Goal: Task Accomplishment & Management: Manage account settings

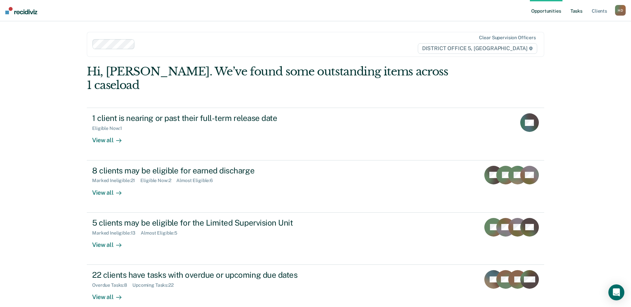
click at [573, 12] on link "Tasks" at bounding box center [576, 10] width 15 height 21
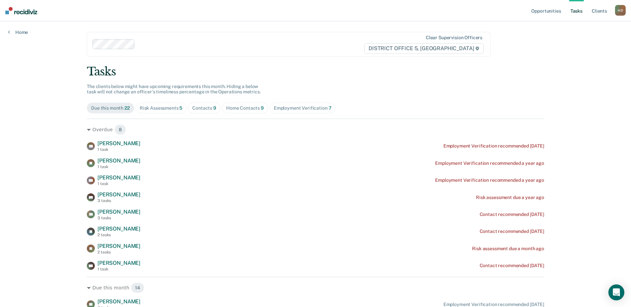
click at [170, 108] on div "Risk Assessments 5" at bounding box center [161, 108] width 43 height 6
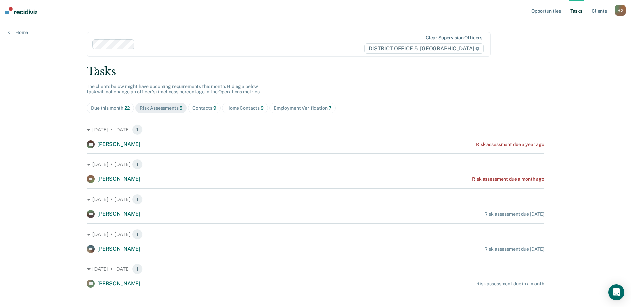
click at [24, 144] on div "Opportunities Tasks Client s [PERSON_NAME] Profile How it works Log Out Home Cl…" at bounding box center [315, 157] width 631 height 315
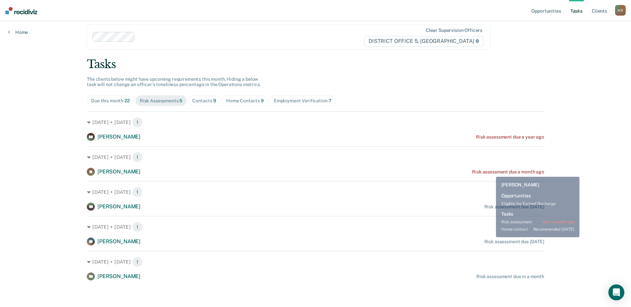
click at [491, 172] on div "Risk assessment due a month ago" at bounding box center [508, 172] width 72 height 6
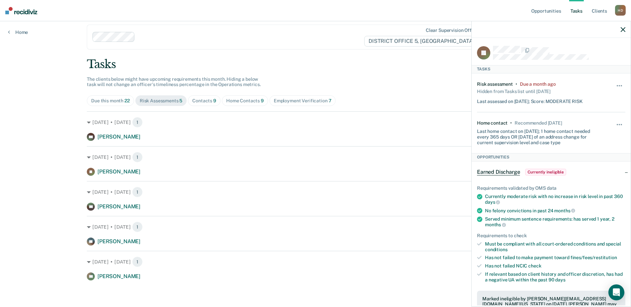
click at [614, 81] on div "Hide from tasks list for... 7 days 30 days 90 days" at bounding box center [619, 92] width 11 height 23
click at [621, 85] on span "button" at bounding box center [621, 85] width 1 height 1
click at [591, 127] on button "30 days" at bounding box center [601, 128] width 48 height 11
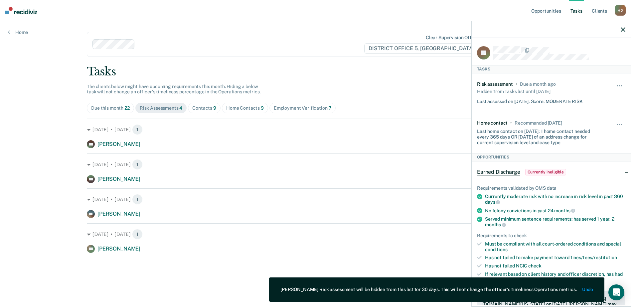
scroll to position [0, 0]
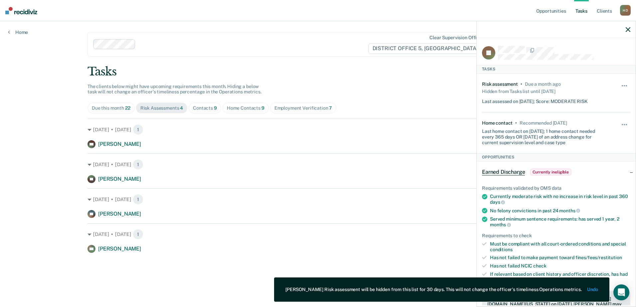
click at [29, 138] on div "Opportunities Tasks Client s [PERSON_NAME] Profile How it works Log Out Home Cl…" at bounding box center [318, 153] width 636 height 307
click at [631, 28] on div at bounding box center [556, 29] width 159 height 17
click at [627, 30] on icon "button" at bounding box center [628, 29] width 5 height 5
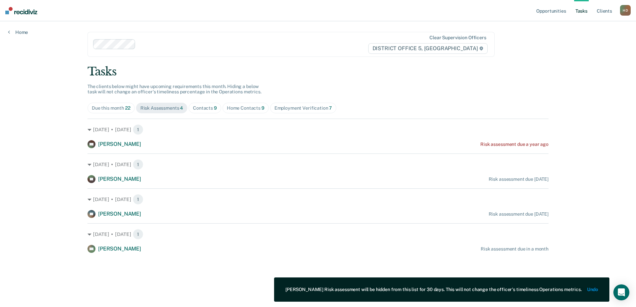
click at [50, 175] on div "Opportunities Tasks Client s [PERSON_NAME] Profile How it works Log Out Home Cl…" at bounding box center [318, 153] width 636 height 307
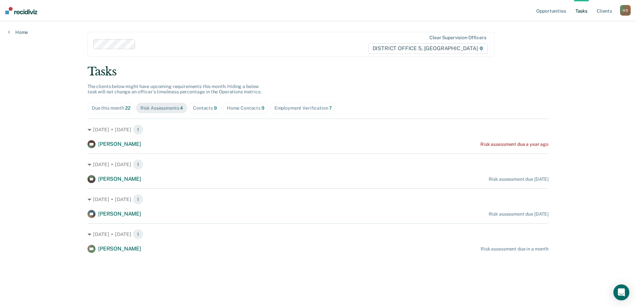
click at [255, 109] on div "Home Contacts 9" at bounding box center [246, 108] width 38 height 6
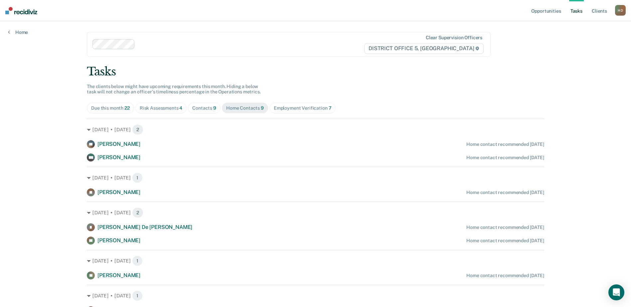
click at [307, 107] on div "Employment Verification 7" at bounding box center [303, 108] width 58 height 6
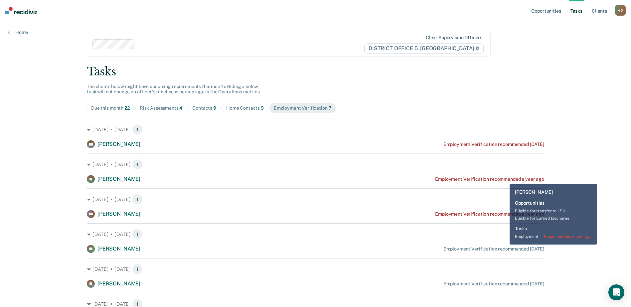
click at [504, 180] on div "Employment Verification recommended a year ago" at bounding box center [489, 180] width 109 height 6
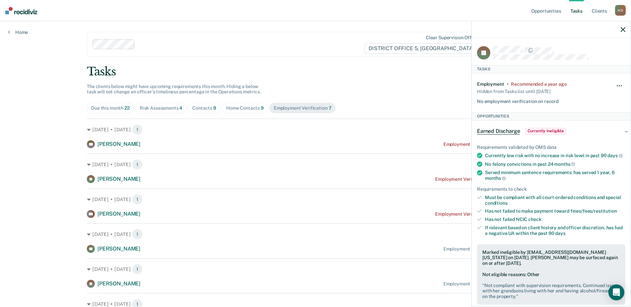
click at [617, 84] on button "button" at bounding box center [619, 89] width 11 height 11
click at [588, 140] on button "90 days" at bounding box center [601, 138] width 48 height 11
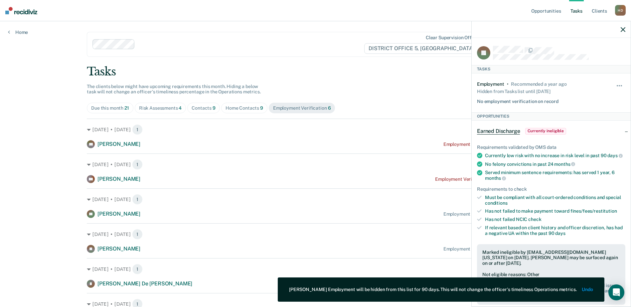
click at [621, 30] on icon "button" at bounding box center [623, 29] width 5 height 5
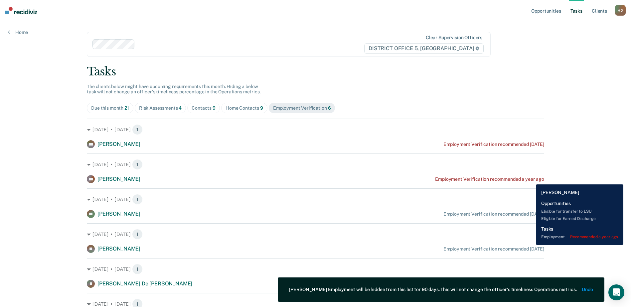
click at [531, 180] on div "Employment Verification recommended a year ago" at bounding box center [489, 180] width 109 height 6
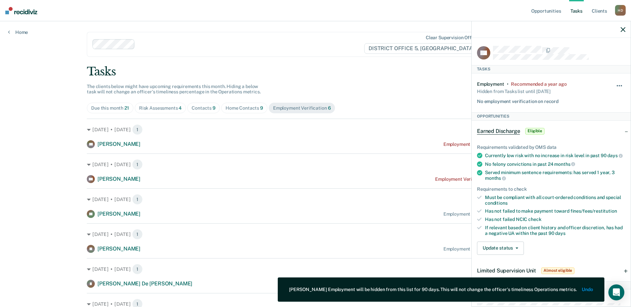
click at [614, 84] on button "button" at bounding box center [619, 89] width 11 height 11
click at [585, 138] on button "90 days" at bounding box center [601, 138] width 48 height 11
click at [623, 30] on icon "button" at bounding box center [623, 29] width 5 height 5
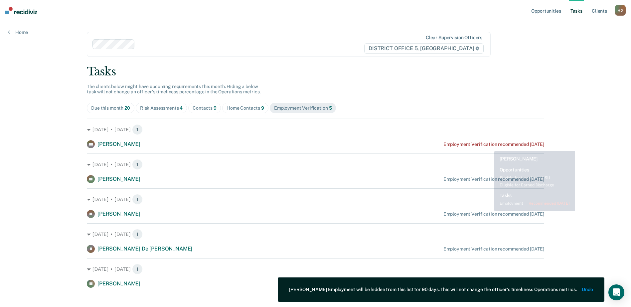
click at [488, 142] on div "Employment Verification recommended [DATE]" at bounding box center [493, 145] width 101 height 6
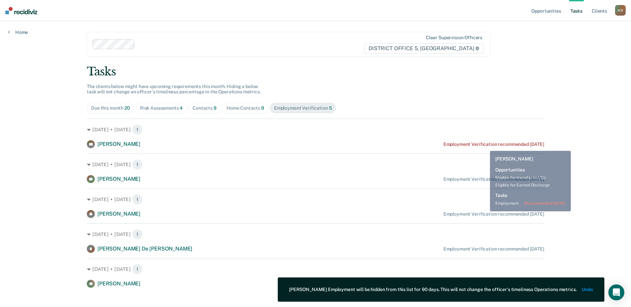
click at [485, 146] on div "Employment Verification recommended [DATE]" at bounding box center [493, 145] width 101 height 6
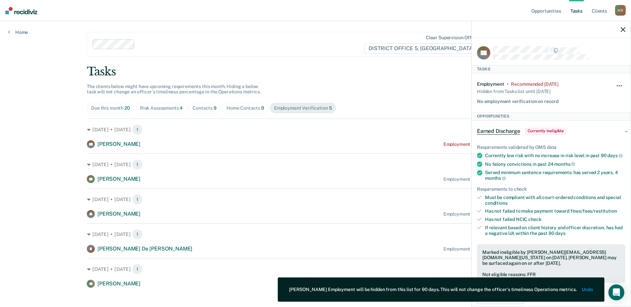
click at [617, 85] on span "button" at bounding box center [617, 85] width 1 height 1
click at [585, 141] on button "90 days" at bounding box center [601, 138] width 48 height 11
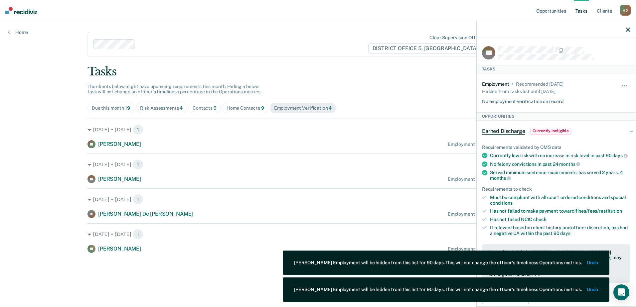
click at [629, 28] on icon "button" at bounding box center [628, 29] width 5 height 5
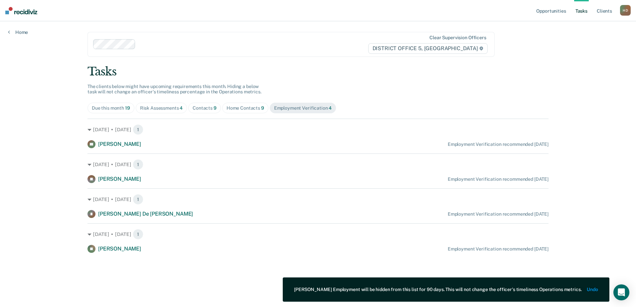
click at [233, 110] on div "Home Contacts 9" at bounding box center [246, 108] width 38 height 6
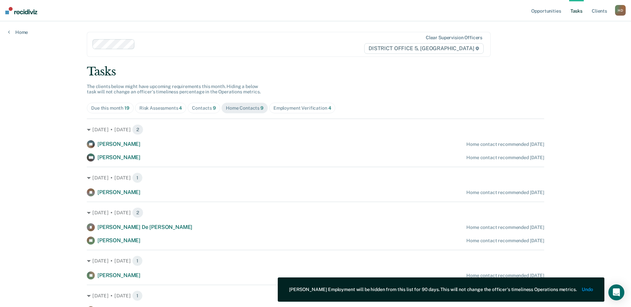
click at [213, 109] on span "9" at bounding box center [214, 107] width 3 height 5
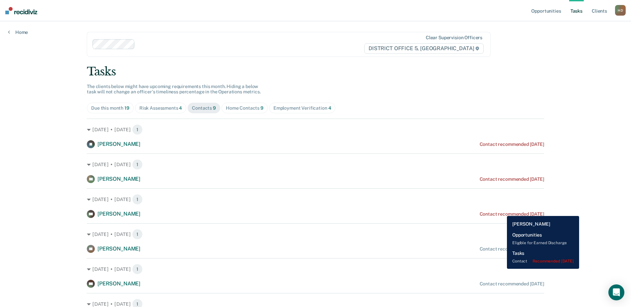
click at [502, 212] on div "Contact recommended [DATE]" at bounding box center [512, 215] width 65 height 6
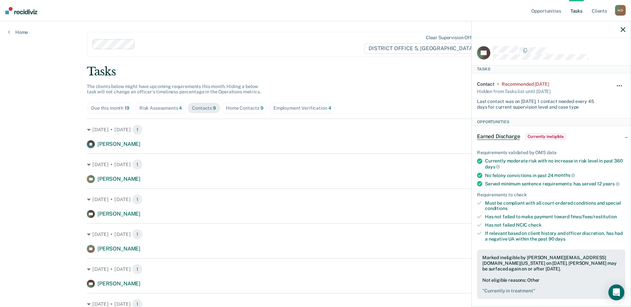
drag, startPoint x: 612, startPoint y: 80, endPoint x: 614, endPoint y: 83, distance: 4.0
click at [612, 80] on div "Contact • Recommended [DATE] Hidden from Tasks list until [DATE] Last contact w…" at bounding box center [551, 96] width 148 height 45
click at [619, 85] on span "button" at bounding box center [619, 85] width 1 height 1
click at [592, 130] on button "30 days" at bounding box center [601, 128] width 48 height 11
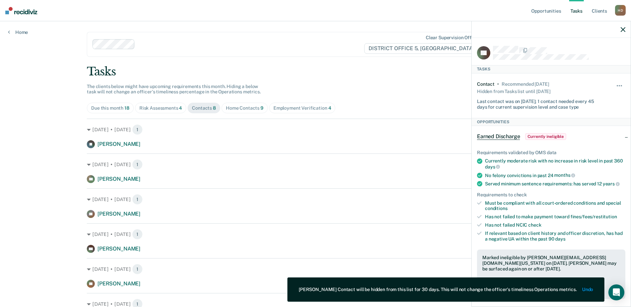
click at [626, 28] on div at bounding box center [551, 29] width 159 height 17
click at [620, 30] on div at bounding box center [551, 29] width 159 height 17
click at [614, 30] on div at bounding box center [551, 29] width 159 height 17
click at [619, 29] on div at bounding box center [551, 29] width 159 height 17
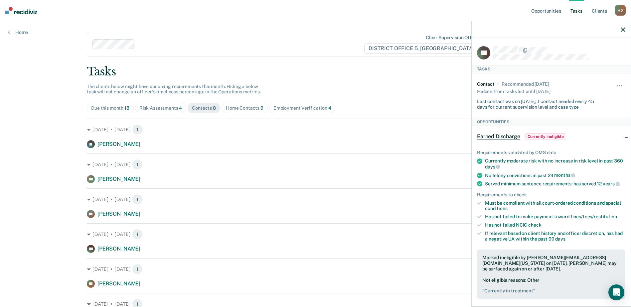
click at [626, 31] on div at bounding box center [551, 29] width 159 height 17
click at [623, 28] on icon "button" at bounding box center [623, 29] width 5 height 5
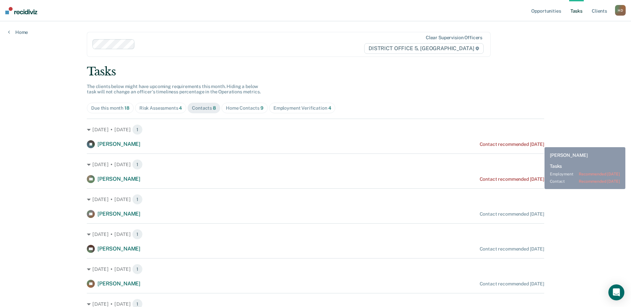
click at [539, 143] on div "Contact recommended [DATE]" at bounding box center [512, 145] width 65 height 6
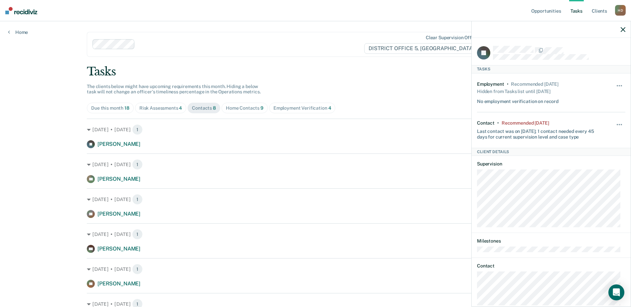
click at [614, 121] on div "Hide from tasks list for... 7 days 30 days 90 days" at bounding box center [619, 129] width 11 height 19
click at [614, 124] on button "button" at bounding box center [619, 128] width 11 height 11
click at [596, 165] on button "30 days" at bounding box center [601, 167] width 48 height 11
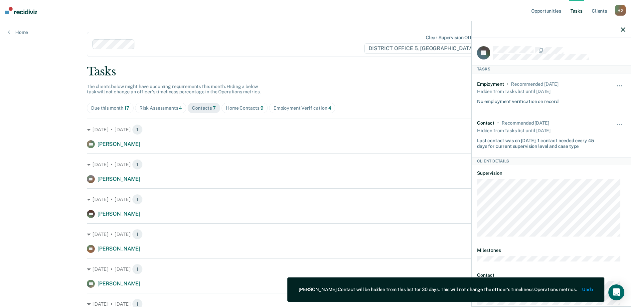
click at [622, 30] on icon "button" at bounding box center [623, 29] width 5 height 5
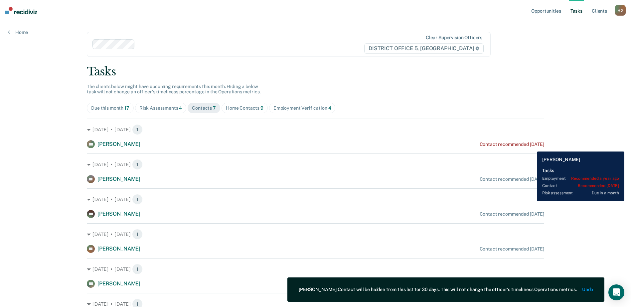
click at [532, 147] on div "Contact recommended [DATE]" at bounding box center [512, 145] width 65 height 6
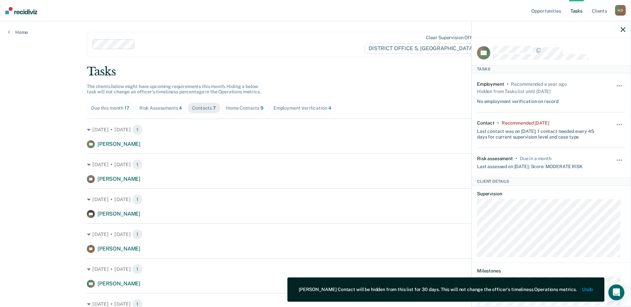
click at [618, 121] on div "Hide from tasks list for... 7 days 30 days 90 days" at bounding box center [619, 129] width 11 height 19
click at [619, 120] on div "Hide from tasks list for... 7 days 30 days 90 days" at bounding box center [619, 129] width 11 height 19
click at [619, 121] on div "Hide from tasks list for... 7 days 30 days 90 days" at bounding box center [619, 129] width 11 height 19
click at [615, 125] on button "button" at bounding box center [619, 128] width 11 height 11
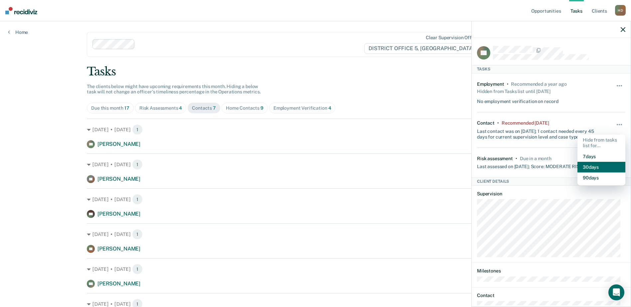
click at [592, 166] on button "30 days" at bounding box center [601, 167] width 48 height 11
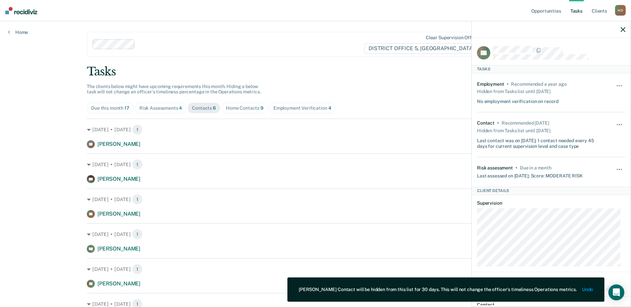
click at [623, 33] on div at bounding box center [551, 29] width 159 height 17
click at [623, 31] on icon "button" at bounding box center [623, 29] width 5 height 5
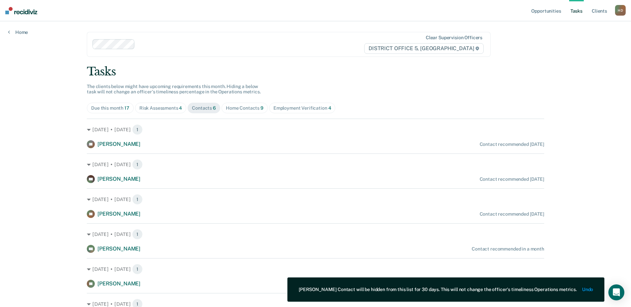
click at [44, 176] on div "Opportunities Tasks Client s [PERSON_NAME] Profile How it works Log Out Home Cl…" at bounding box center [315, 175] width 631 height 350
click at [158, 101] on div "Tasks The clients below might have upcoming requirements this month. Hiding a b…" at bounding box center [315, 194] width 457 height 258
click at [159, 108] on div "Risk Assessments 4" at bounding box center [160, 108] width 43 height 6
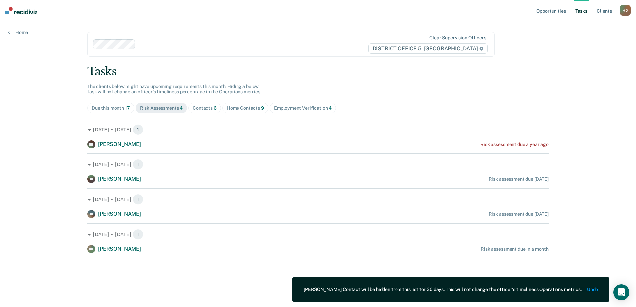
click at [42, 150] on div "Opportunities Tasks Client s [PERSON_NAME] Profile How it works Log Out Home Cl…" at bounding box center [318, 153] width 636 height 307
